Goal: Task Accomplishment & Management: Manage account settings

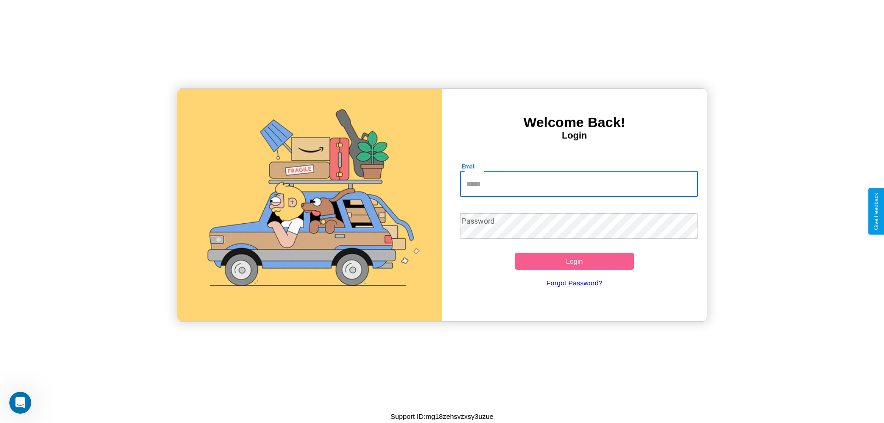
click at [579, 184] on input "Email" at bounding box center [579, 184] width 239 height 26
type input "**********"
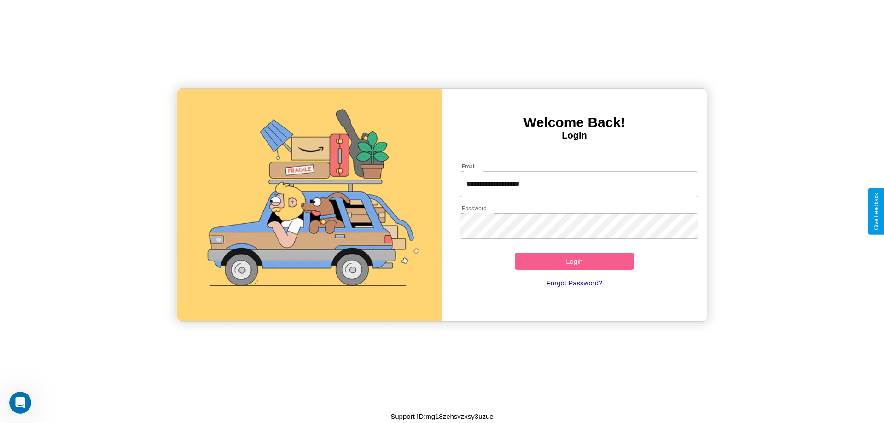
click at [574, 261] on button "Login" at bounding box center [574, 261] width 119 height 17
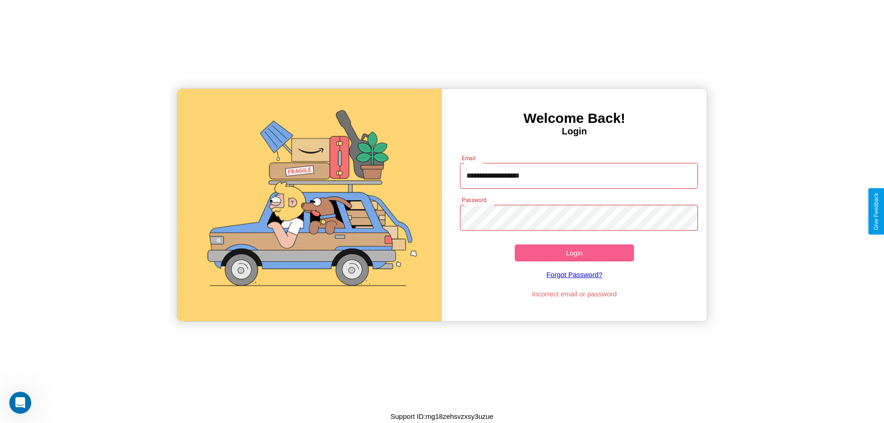
click at [574, 253] on button "Login" at bounding box center [574, 253] width 119 height 17
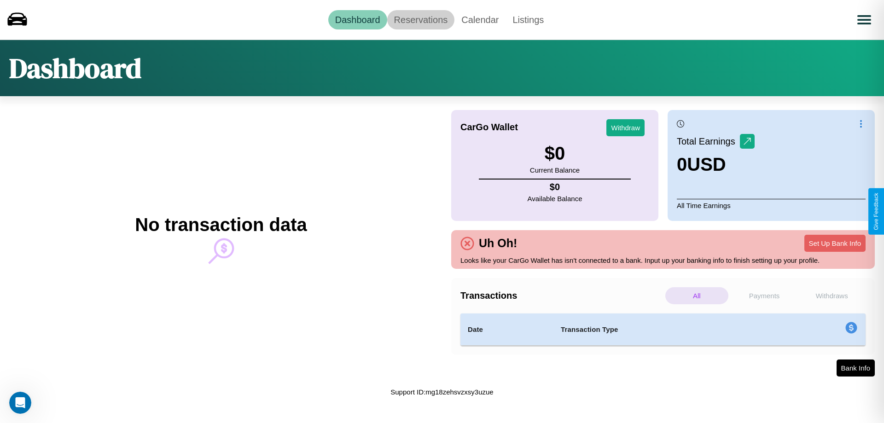
click at [420, 19] on link "Reservations" at bounding box center [421, 19] width 68 height 19
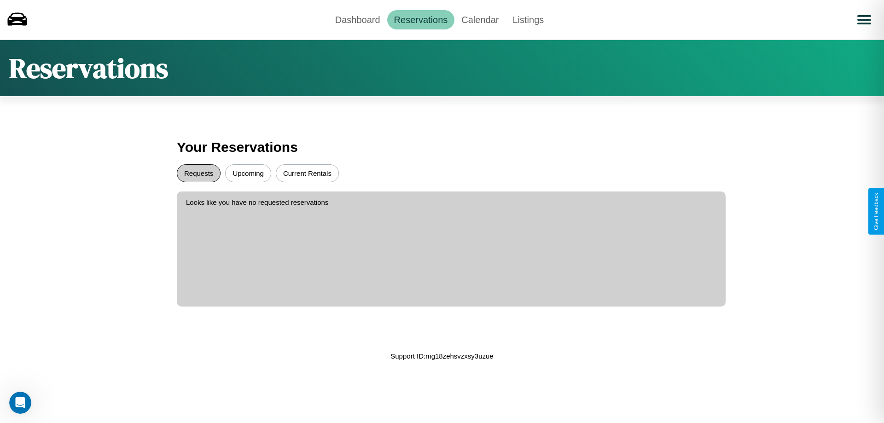
click at [198, 173] on button "Requests" at bounding box center [199, 173] width 44 height 18
click at [248, 173] on button "Upcoming" at bounding box center [248, 173] width 46 height 18
